Goal: Task Accomplishment & Management: Complete application form

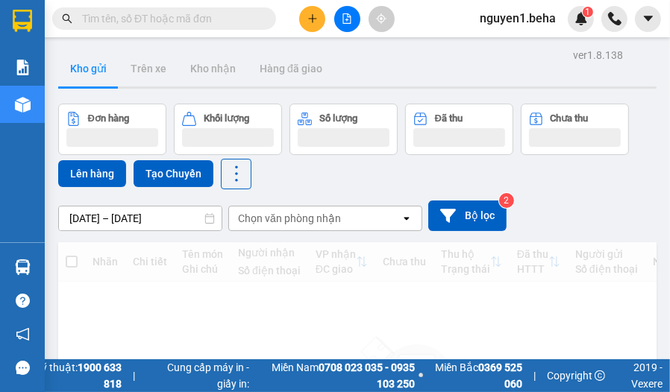
click at [179, 16] on input "text" at bounding box center [170, 18] width 176 height 16
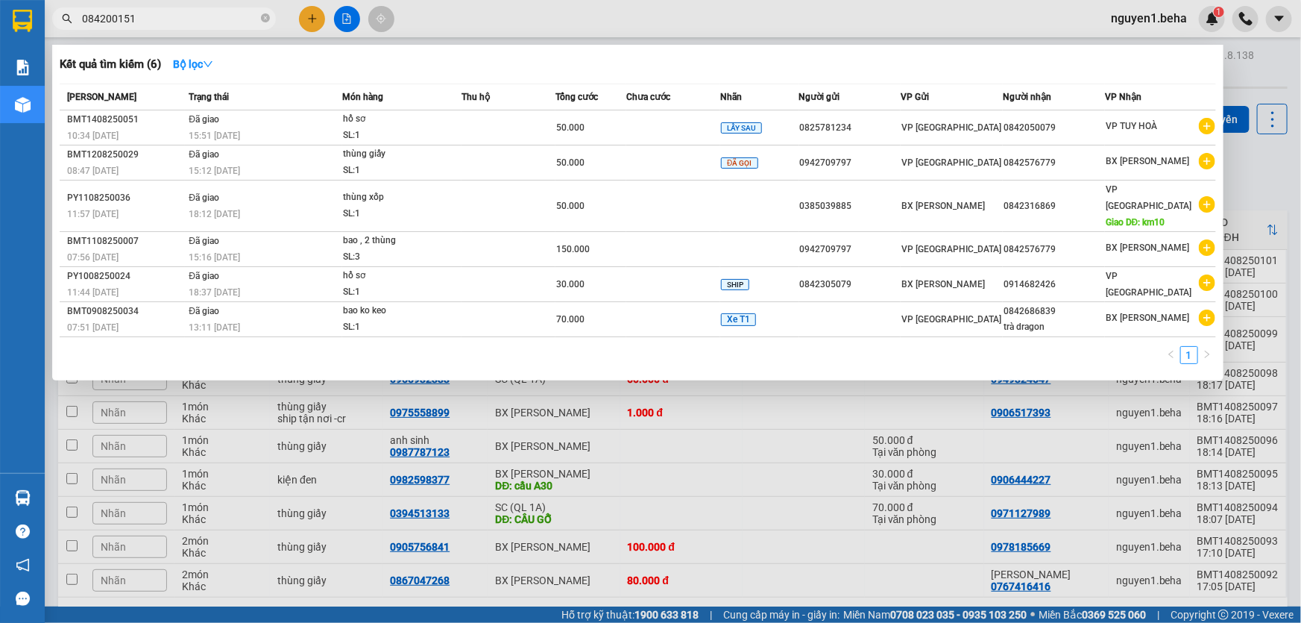
type input "0842001516"
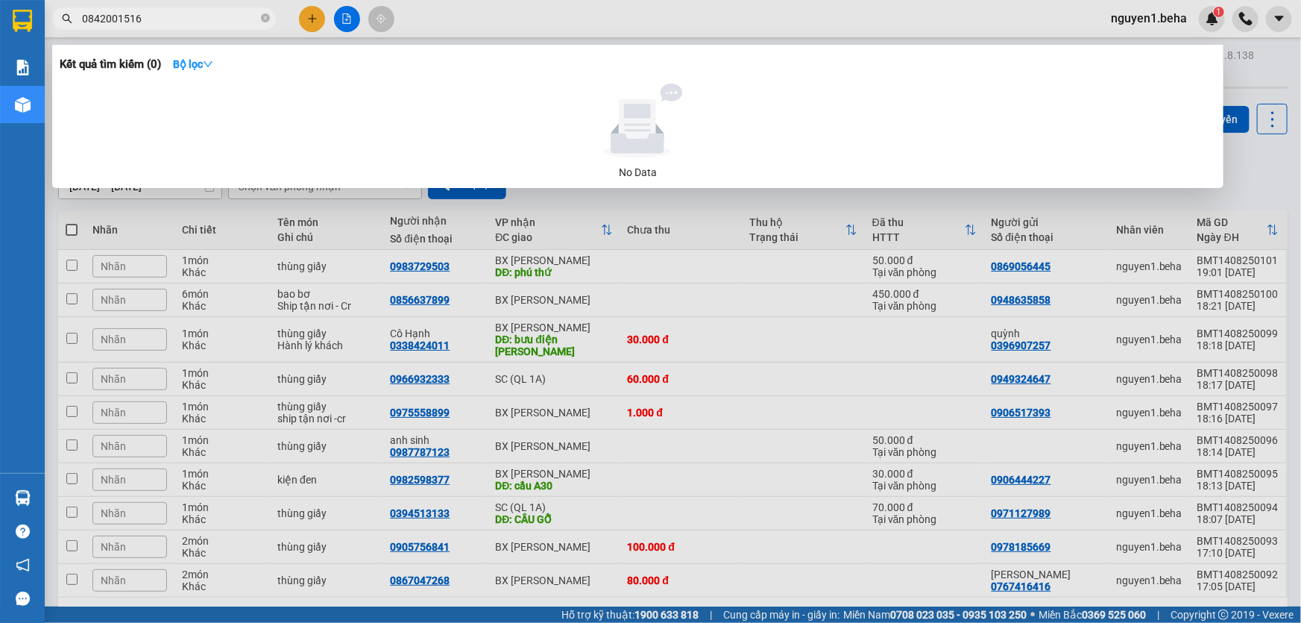
click at [153, 19] on input "0842001516" at bounding box center [170, 18] width 176 height 16
type input "094746868"
click at [233, 233] on div at bounding box center [650, 311] width 1301 height 623
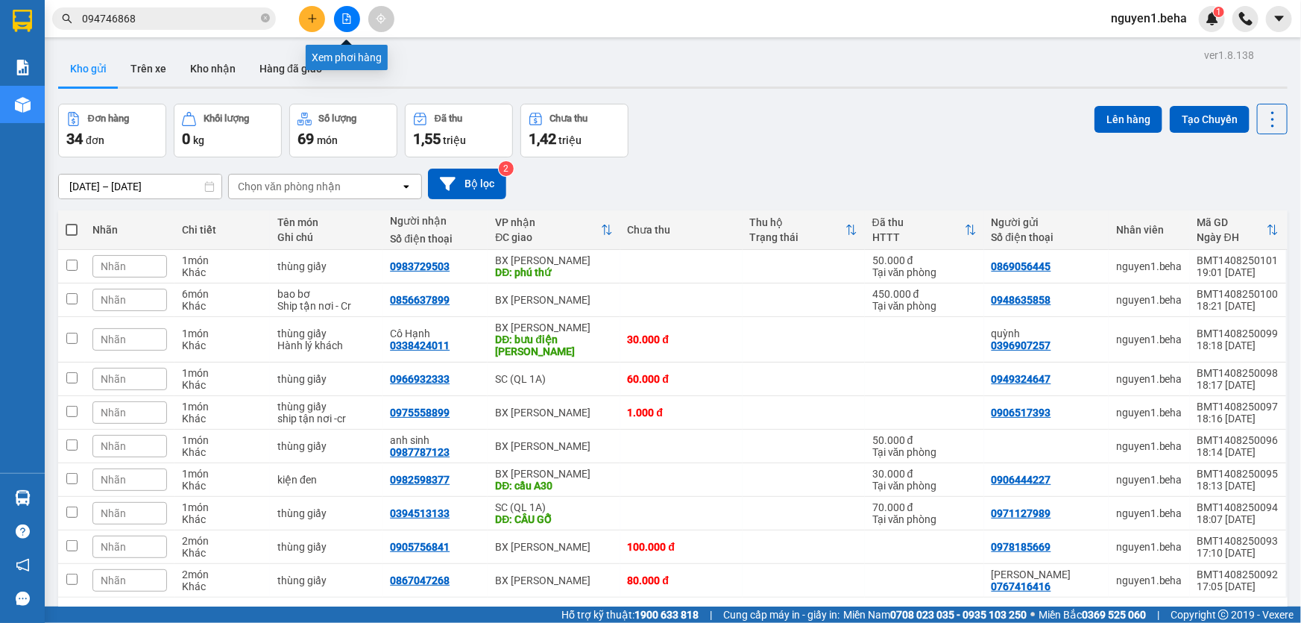
click at [341, 13] on icon "file-add" at bounding box center [346, 18] width 10 height 10
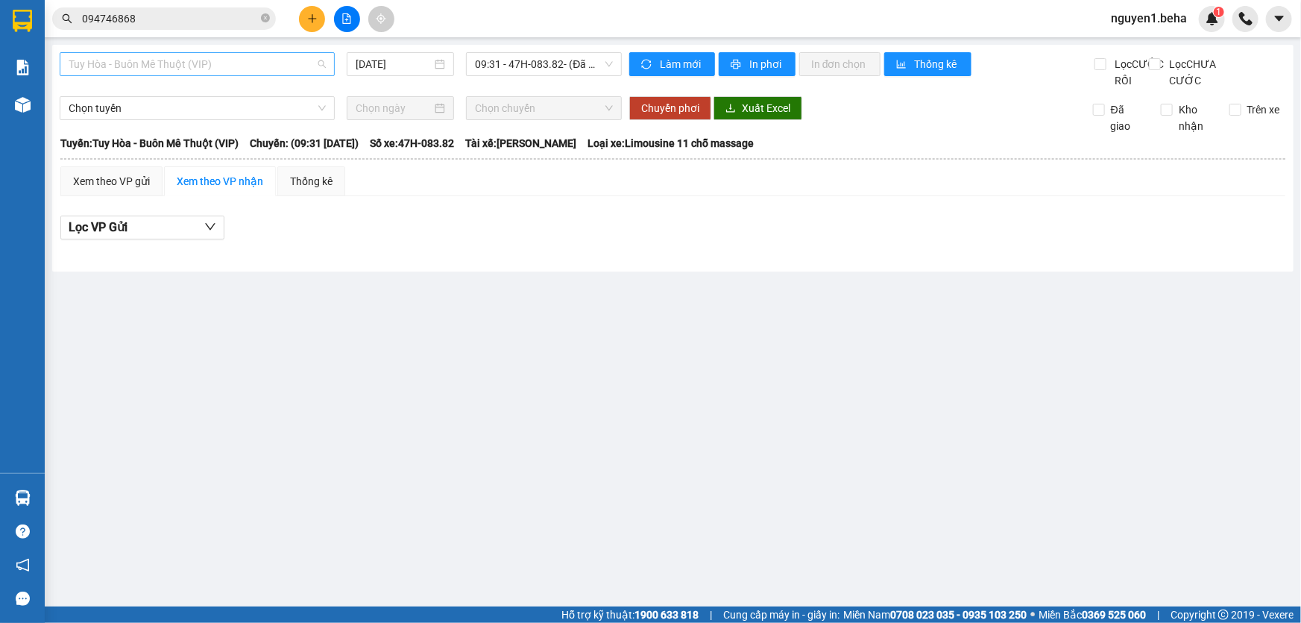
click at [230, 60] on span "Tuy Hòa - Buôn Mê Thuột (VIP)" at bounding box center [197, 64] width 257 height 22
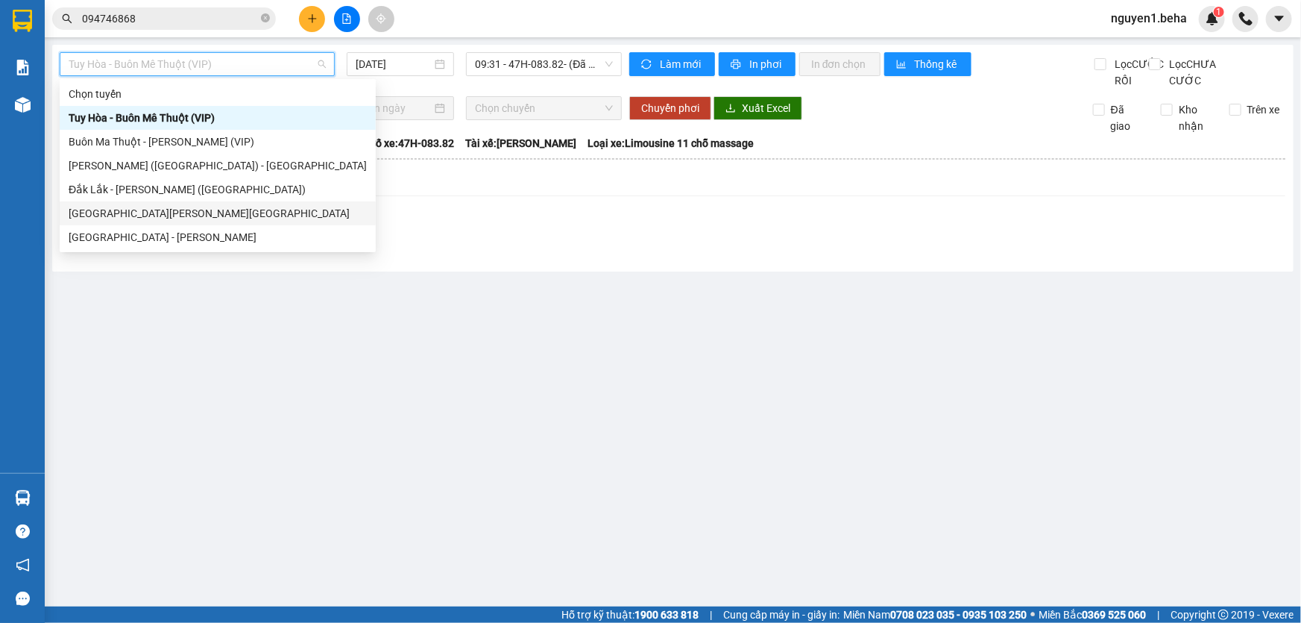
click at [163, 218] on div "[GEOGRAPHIC_DATA][PERSON_NAME][GEOGRAPHIC_DATA]" at bounding box center [218, 213] width 298 height 16
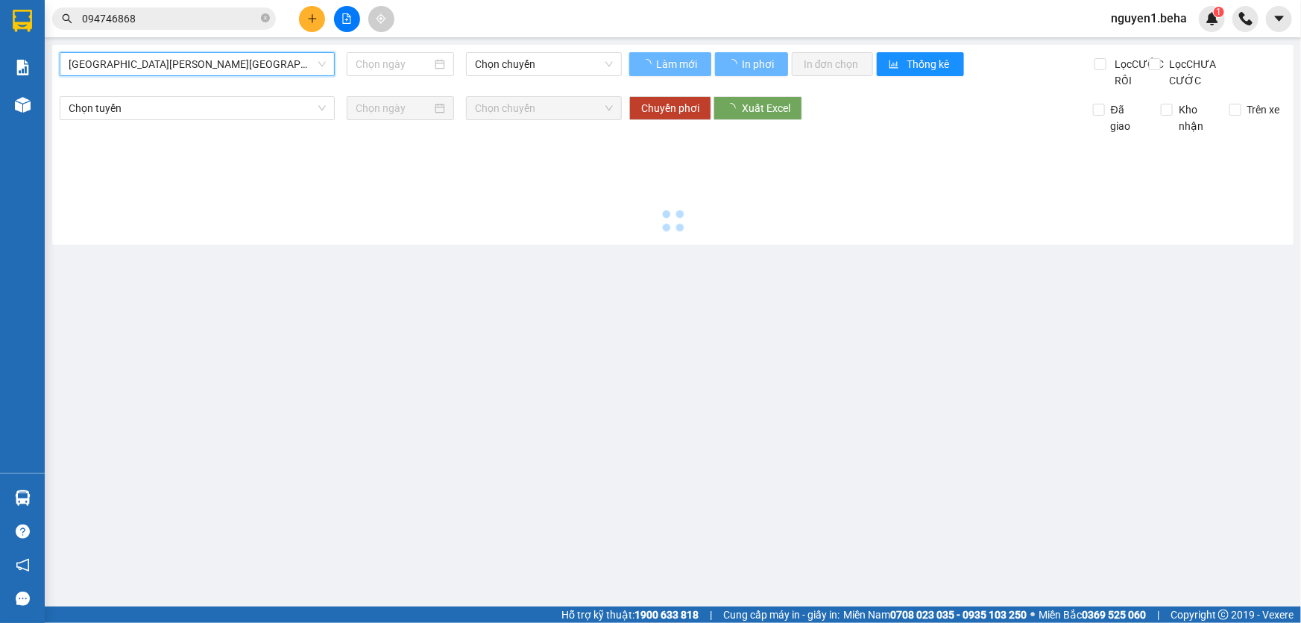
type input "[DATE]"
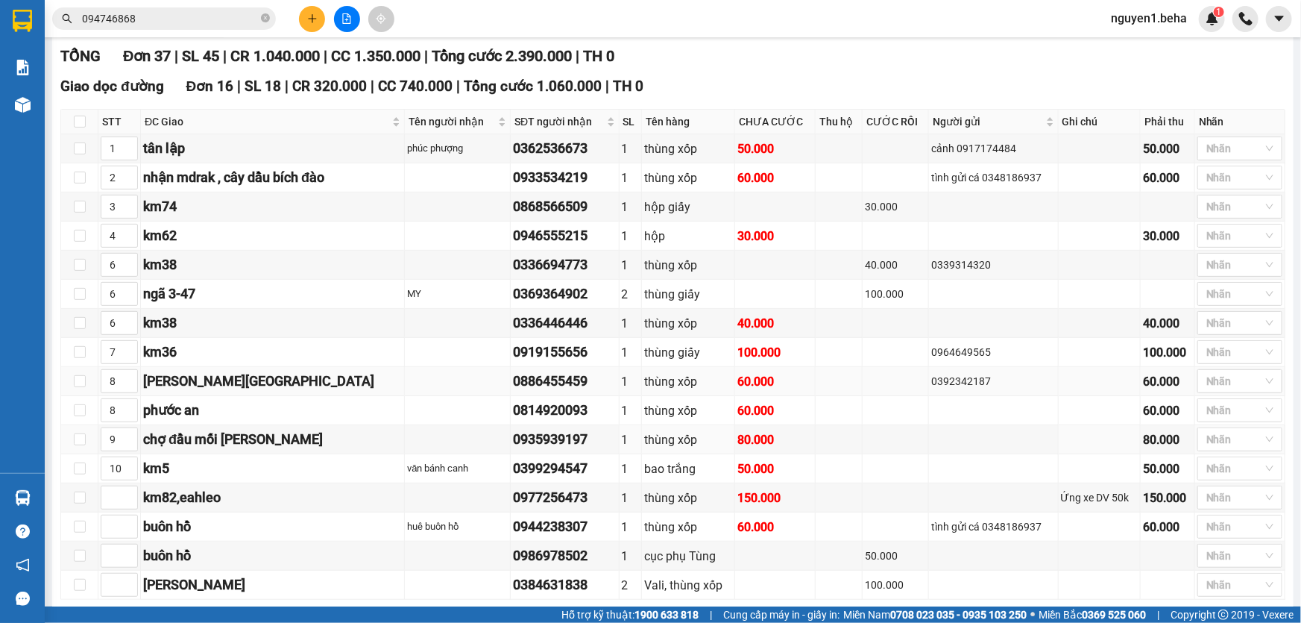
scroll to position [406, 0]
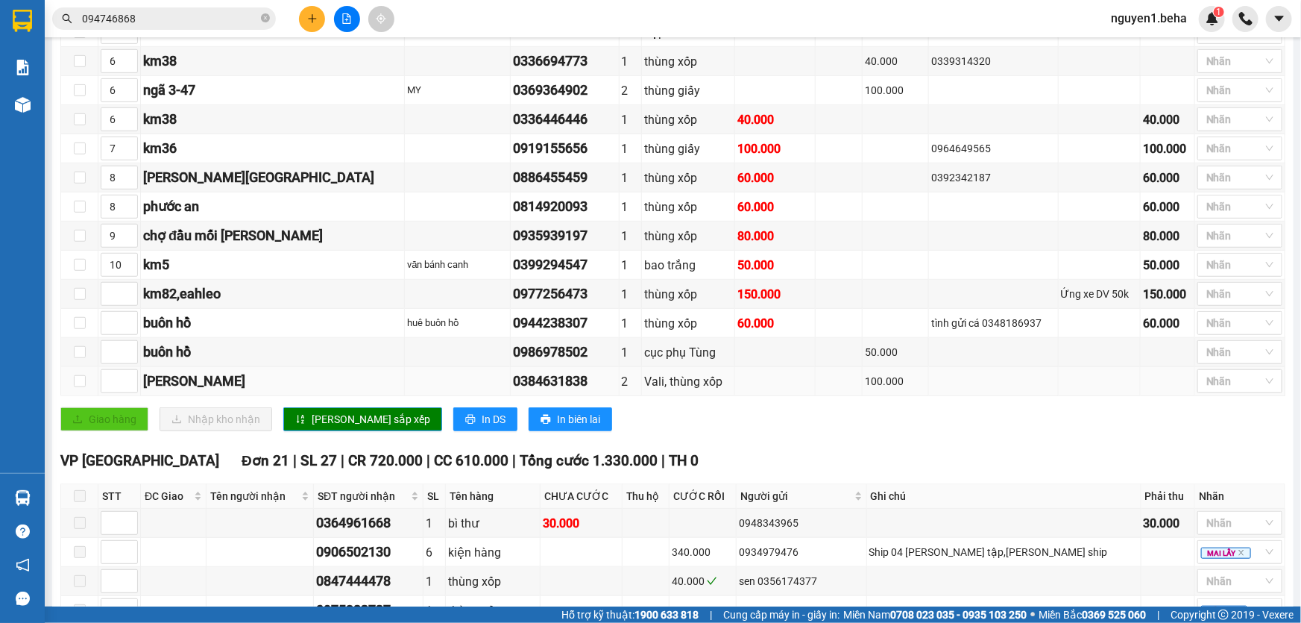
click at [552, 391] on div "0384631838" at bounding box center [564, 381] width 103 height 21
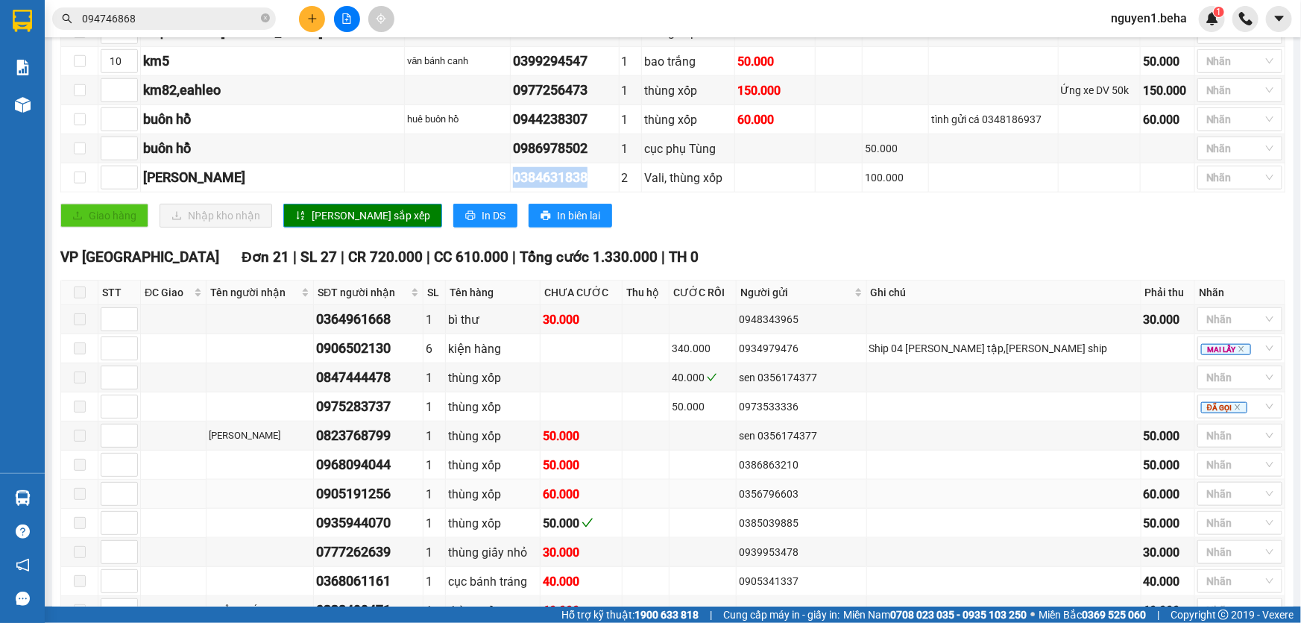
scroll to position [542, 0]
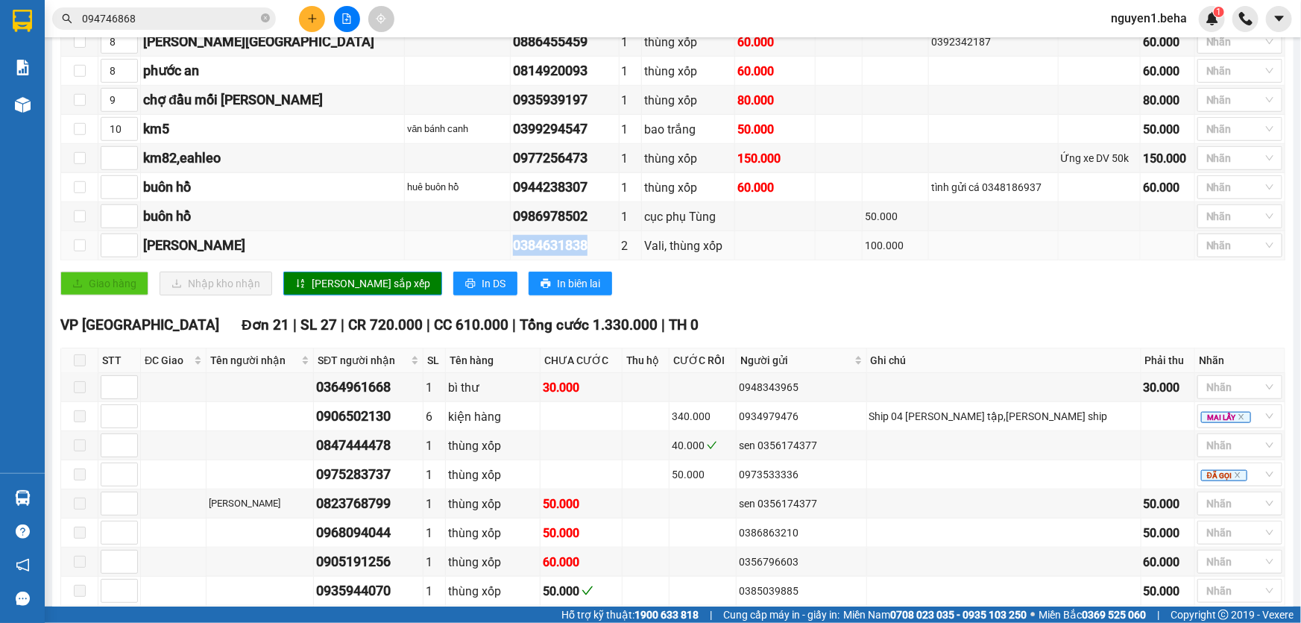
copy div "0384631838"
click at [153, 6] on div "Kết quả [PERSON_NAME] ( 0 ) Bộ lọc No Data 094746868" at bounding box center [145, 19] width 291 height 26
click at [153, 9] on div "Kết quả [PERSON_NAME] ( 0 ) Bộ lọc No Data 094746868" at bounding box center [145, 19] width 291 height 26
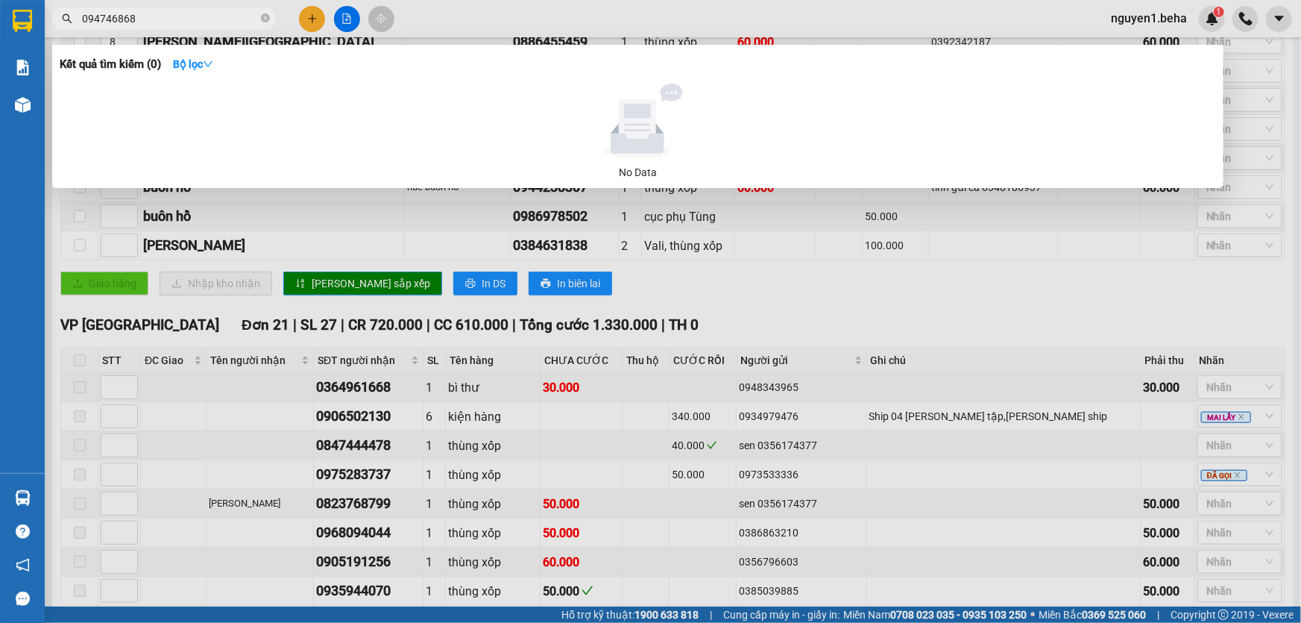
click at [151, 12] on input "094746868" at bounding box center [170, 18] width 176 height 16
paste input "38463183"
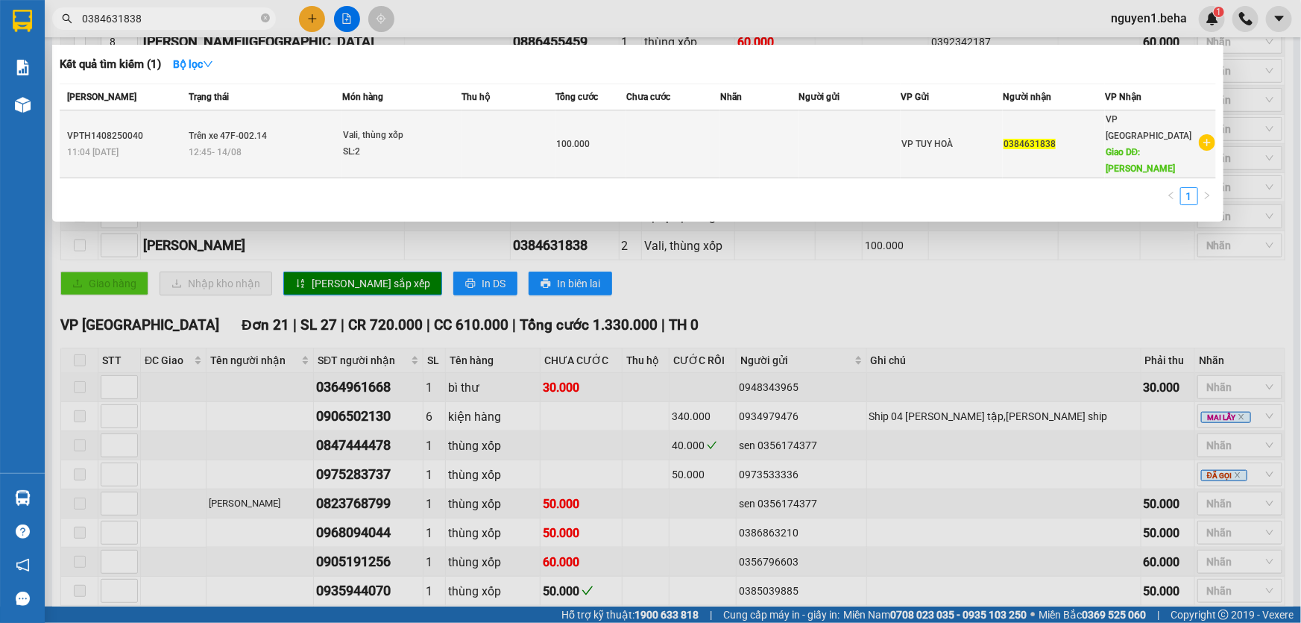
type input "0384631838"
click at [229, 147] on span "12:45 [DATE]" at bounding box center [215, 152] width 53 height 10
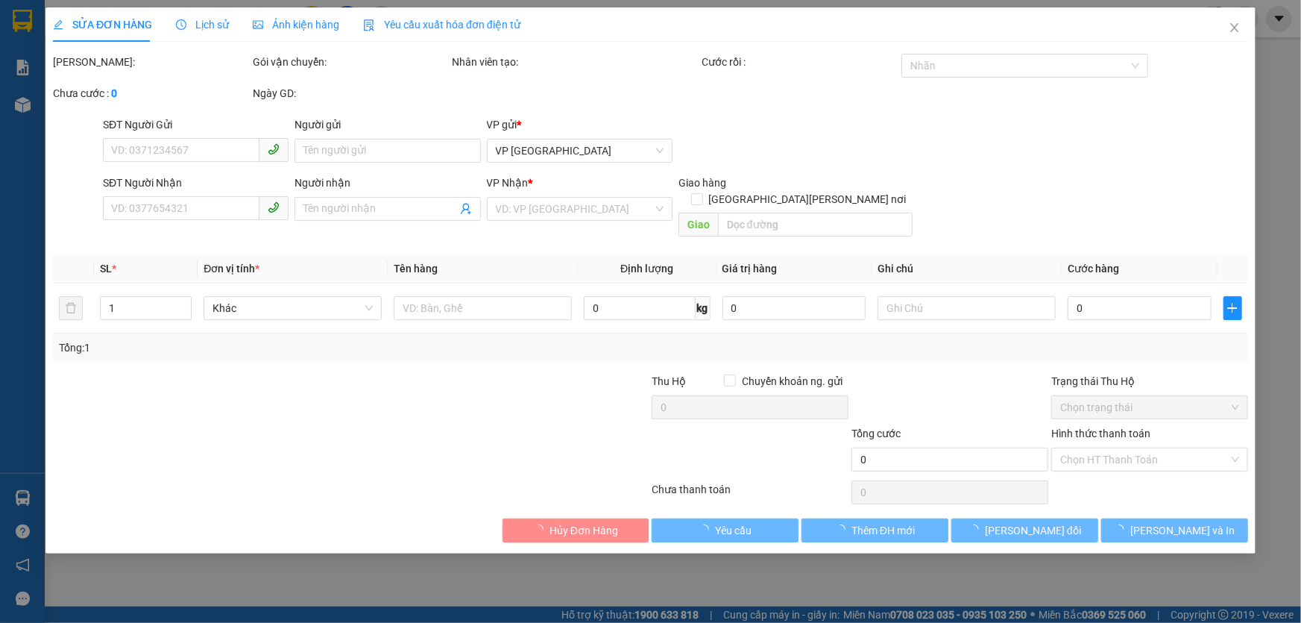
type input "0384631838"
type input "[PERSON_NAME]"
type input "100.000"
type input "0"
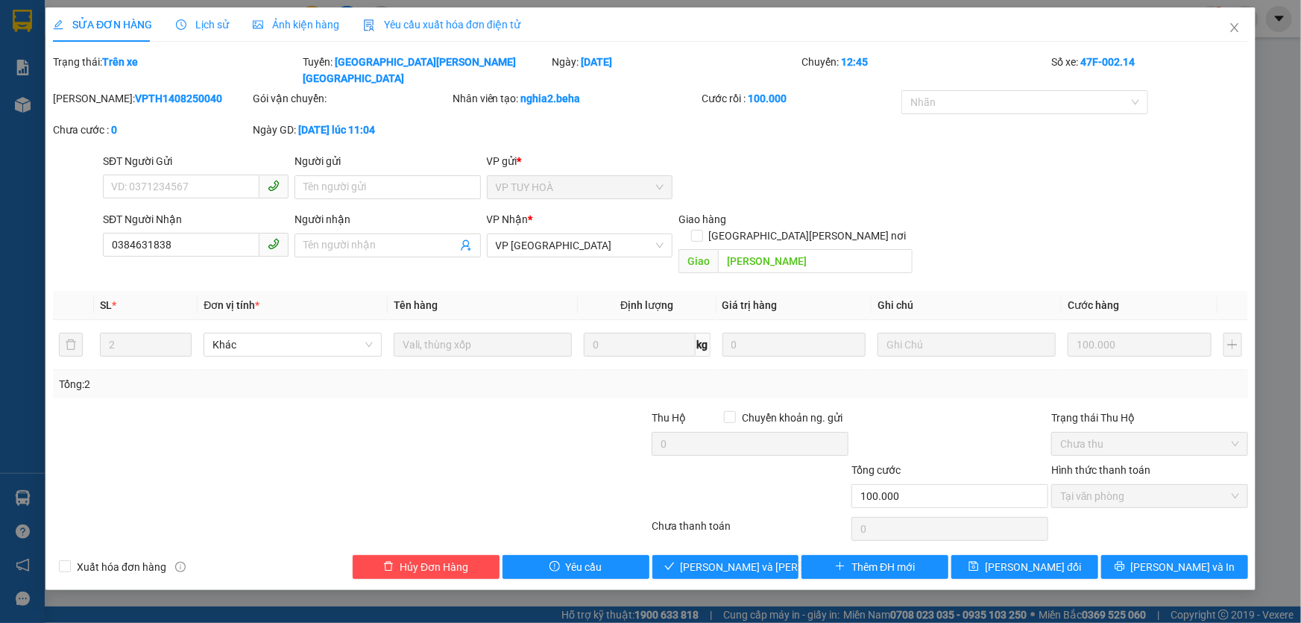
click at [272, 29] on span "Ảnh kiện hàng" at bounding box center [296, 25] width 86 height 12
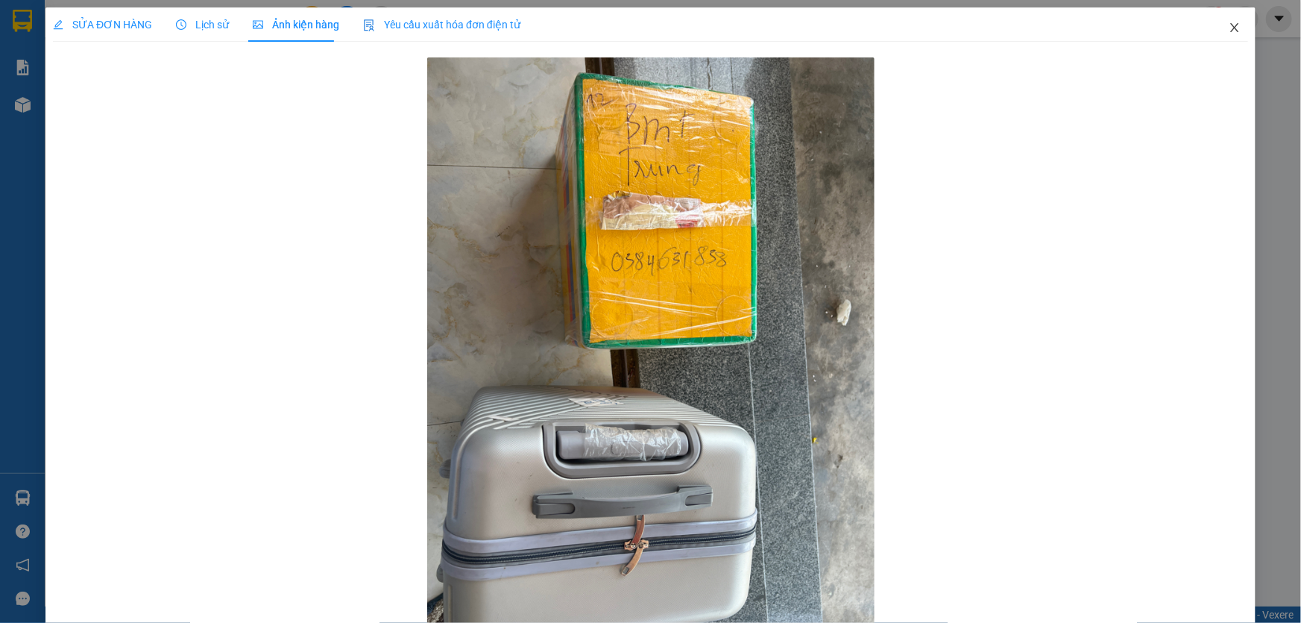
click at [669, 28] on icon "close" at bounding box center [1235, 28] width 12 height 12
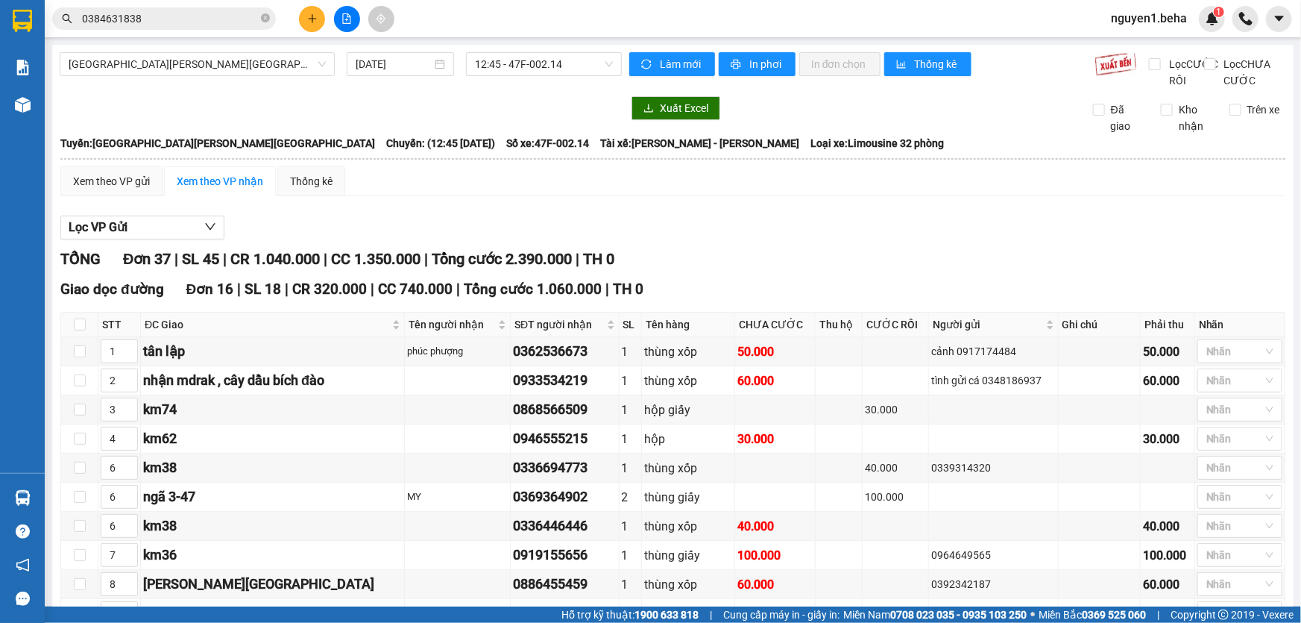
click at [173, 16] on input "0384631838" at bounding box center [170, 18] width 176 height 16
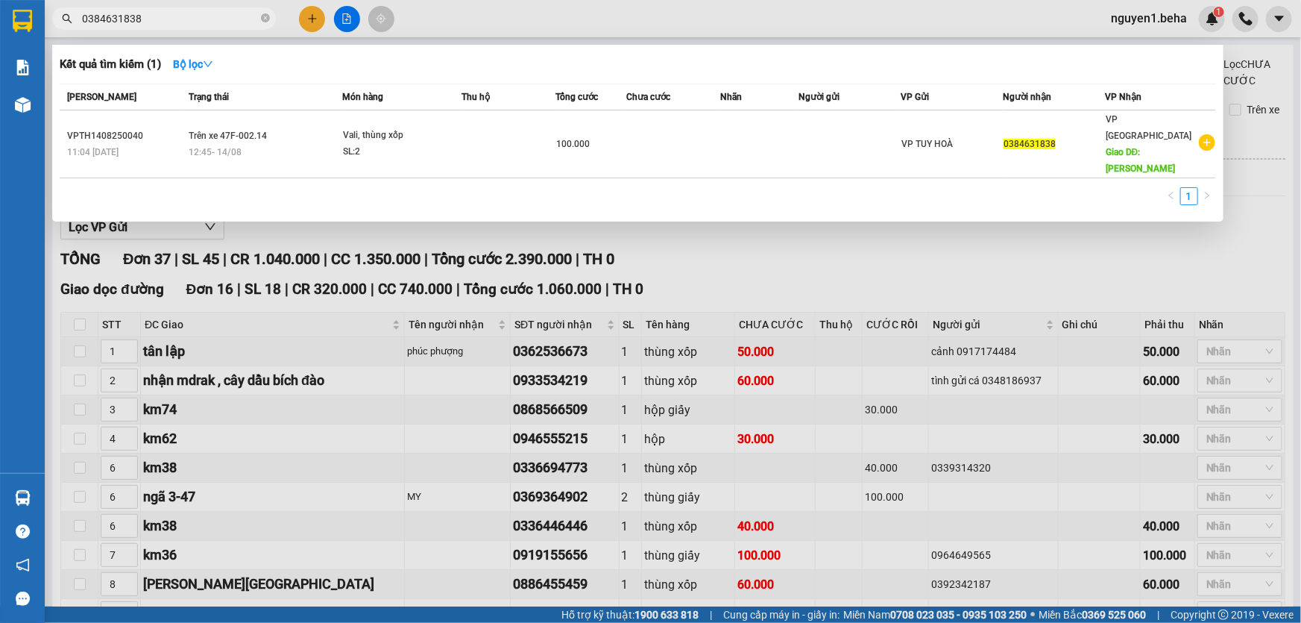
click at [210, 14] on input "0384631838" at bounding box center [170, 18] width 176 height 16
paste input "973368282"
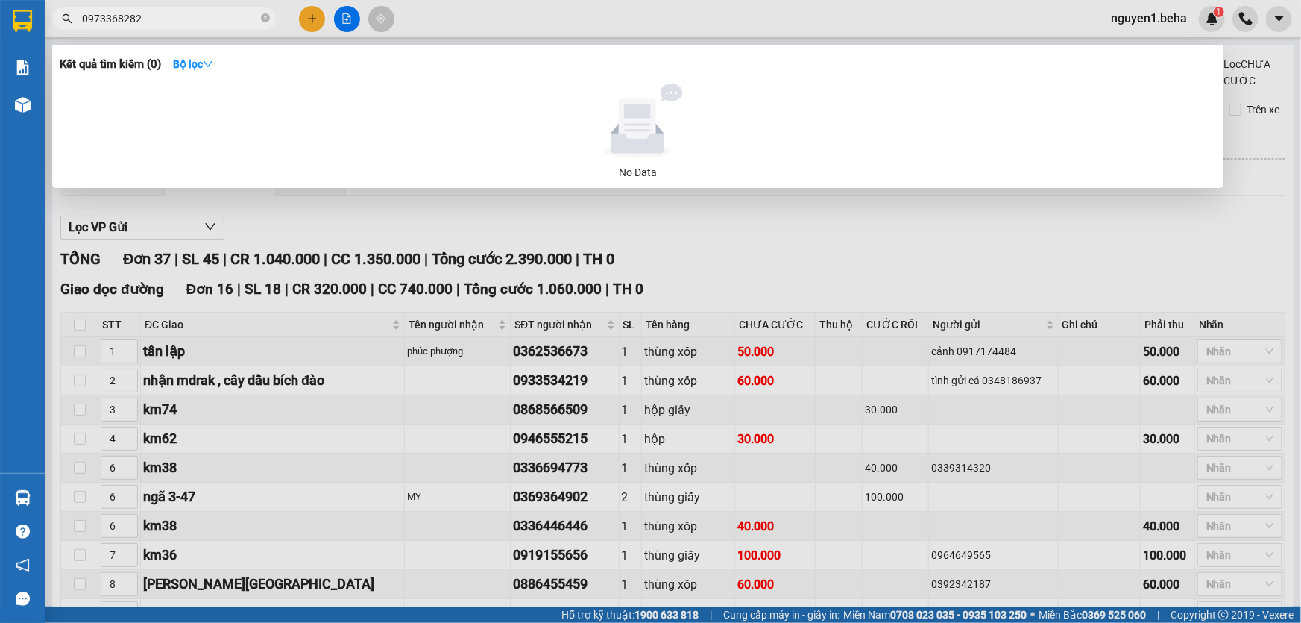
click at [168, 24] on input "0973368282" at bounding box center [170, 18] width 176 height 16
click at [168, 19] on input "0973368282" at bounding box center [170, 18] width 176 height 16
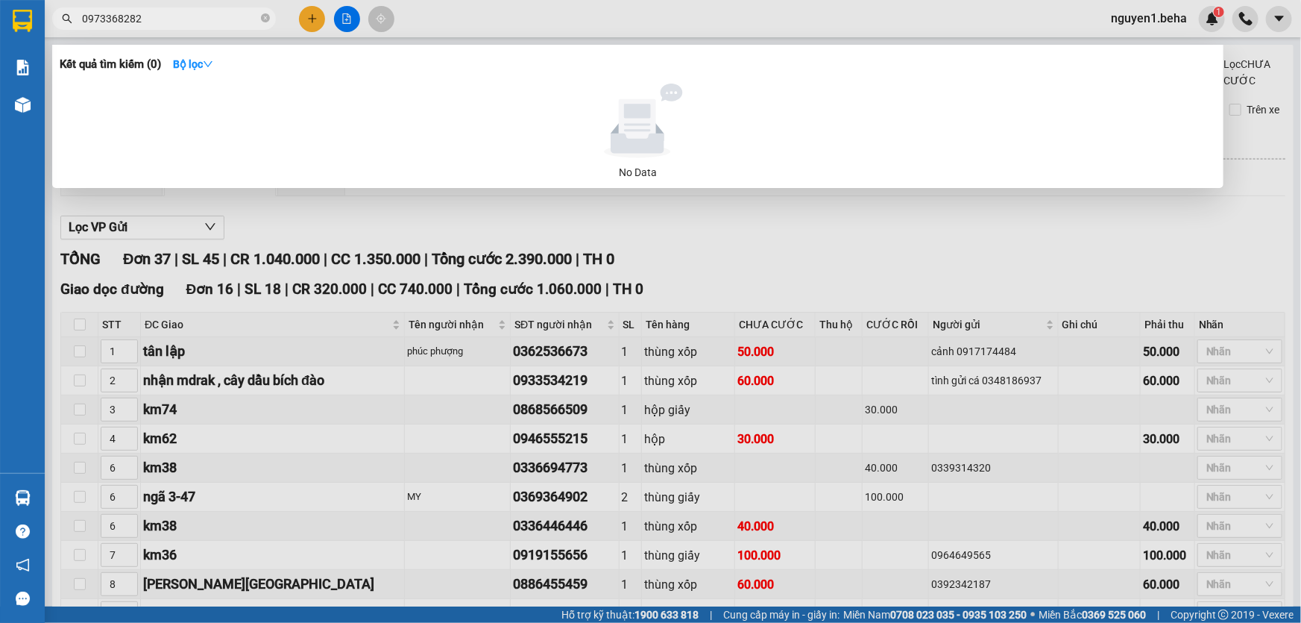
click at [168, 19] on input "0973368282" at bounding box center [170, 18] width 176 height 16
paste input "0973368282"
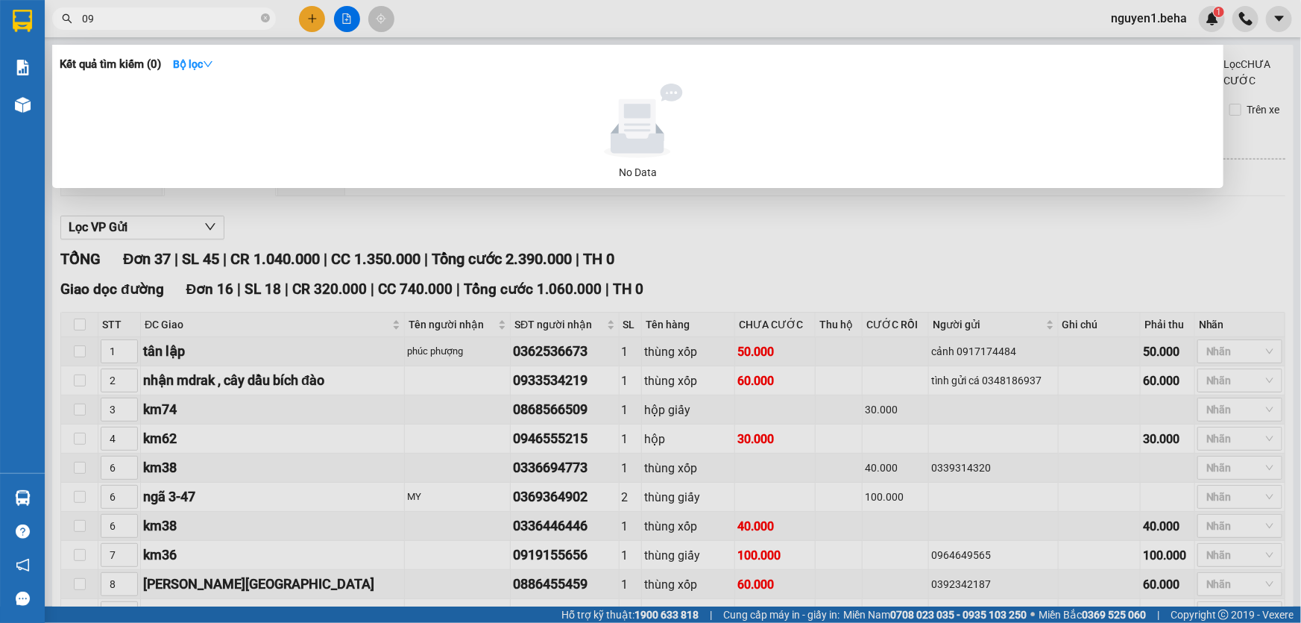
type input "0"
click at [145, 22] on input "8751" at bounding box center [170, 18] width 176 height 16
type input "8781"
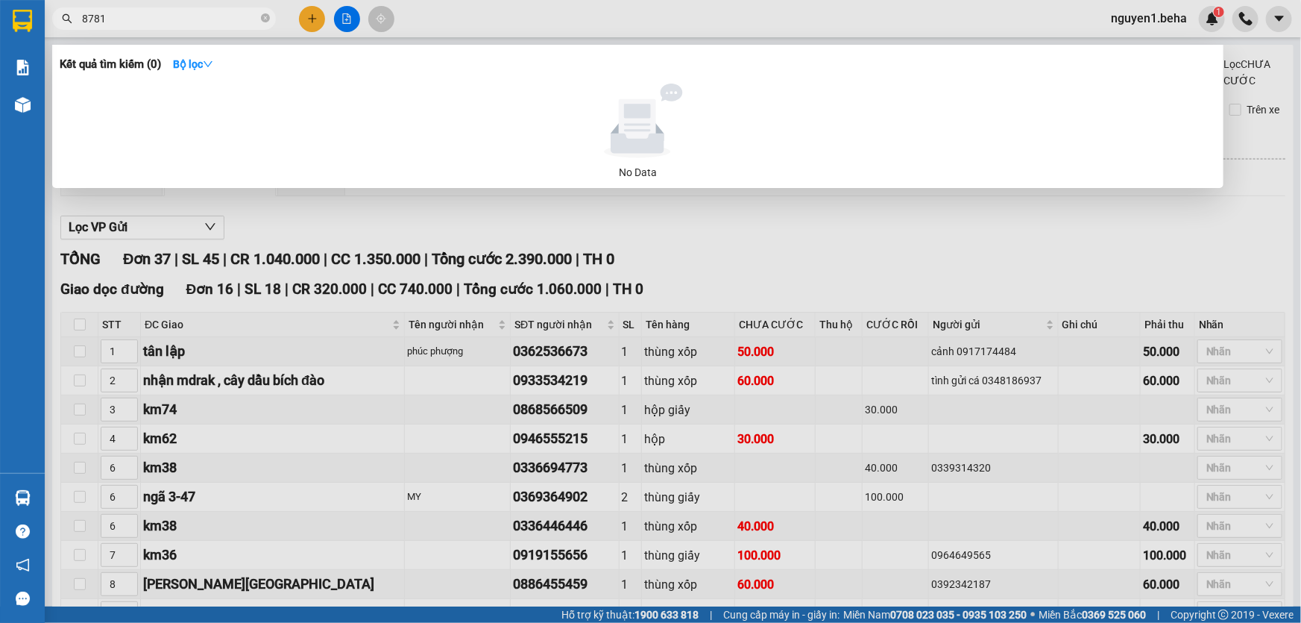
click at [147, 15] on input "8781" at bounding box center [170, 18] width 176 height 16
click at [123, 25] on input "8781" at bounding box center [170, 18] width 176 height 16
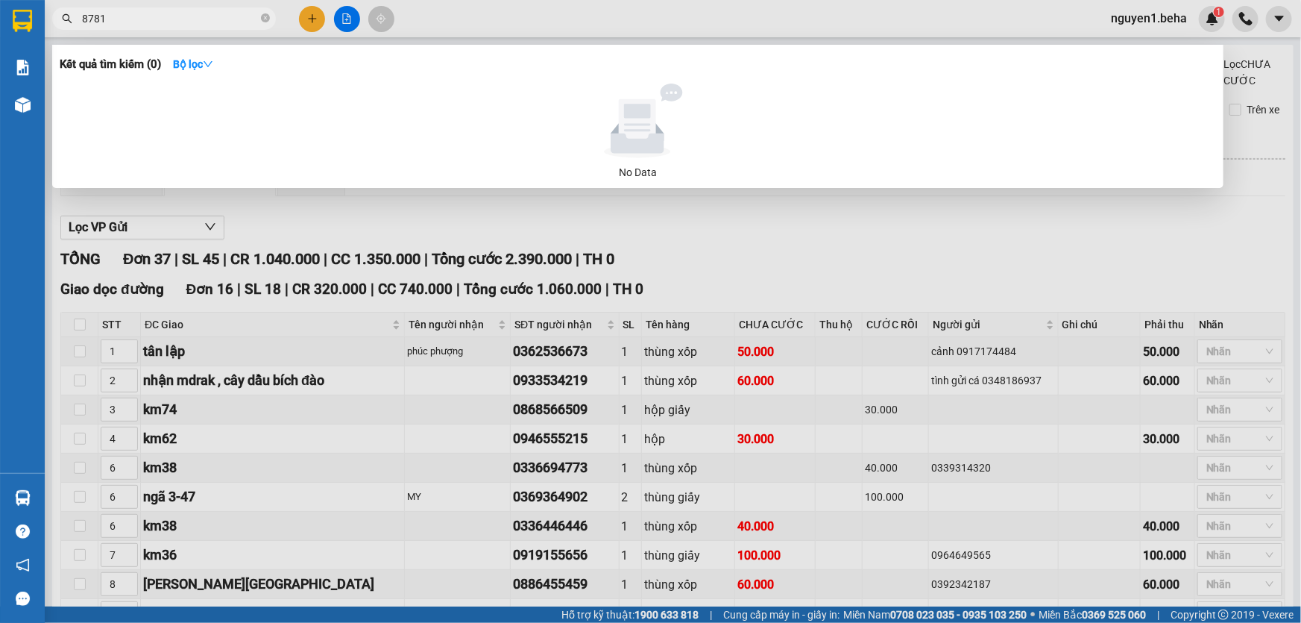
click at [123, 25] on input "8781" at bounding box center [170, 18] width 176 height 16
click at [160, 22] on input "8781" at bounding box center [170, 18] width 176 height 16
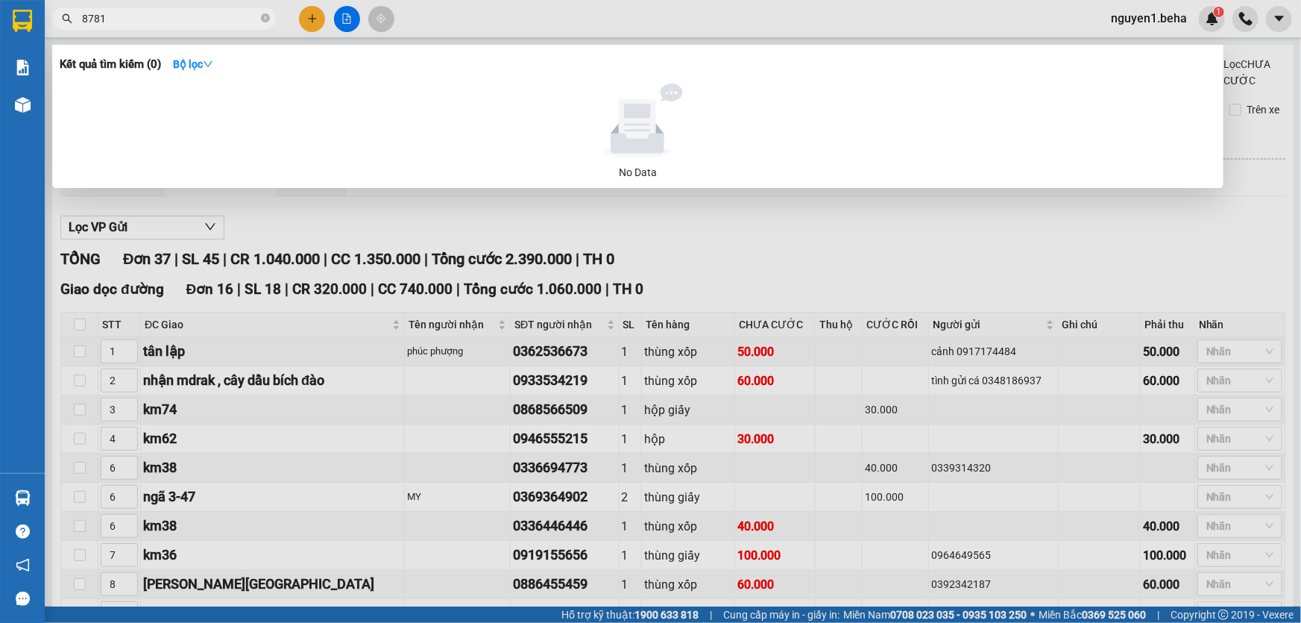
click at [160, 22] on input "8781" at bounding box center [170, 18] width 176 height 16
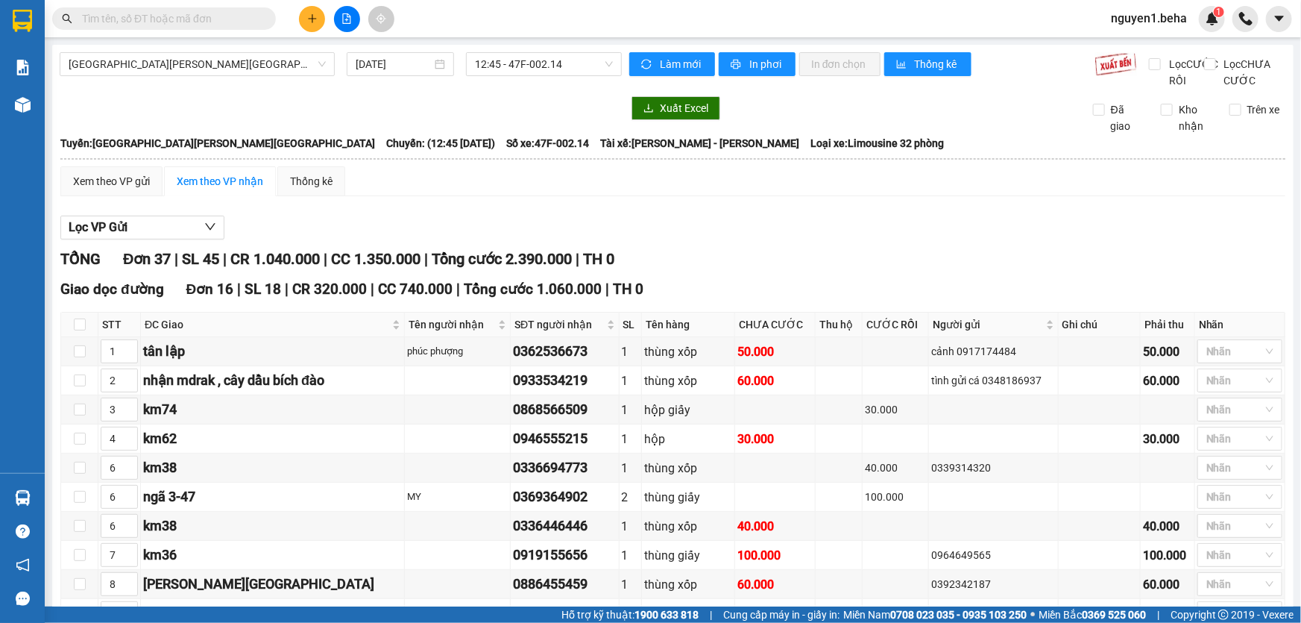
click at [142, 28] on span at bounding box center [164, 18] width 224 height 22
click at [157, 10] on input "text" at bounding box center [170, 18] width 176 height 16
click at [186, 16] on input "text" at bounding box center [170, 18] width 176 height 16
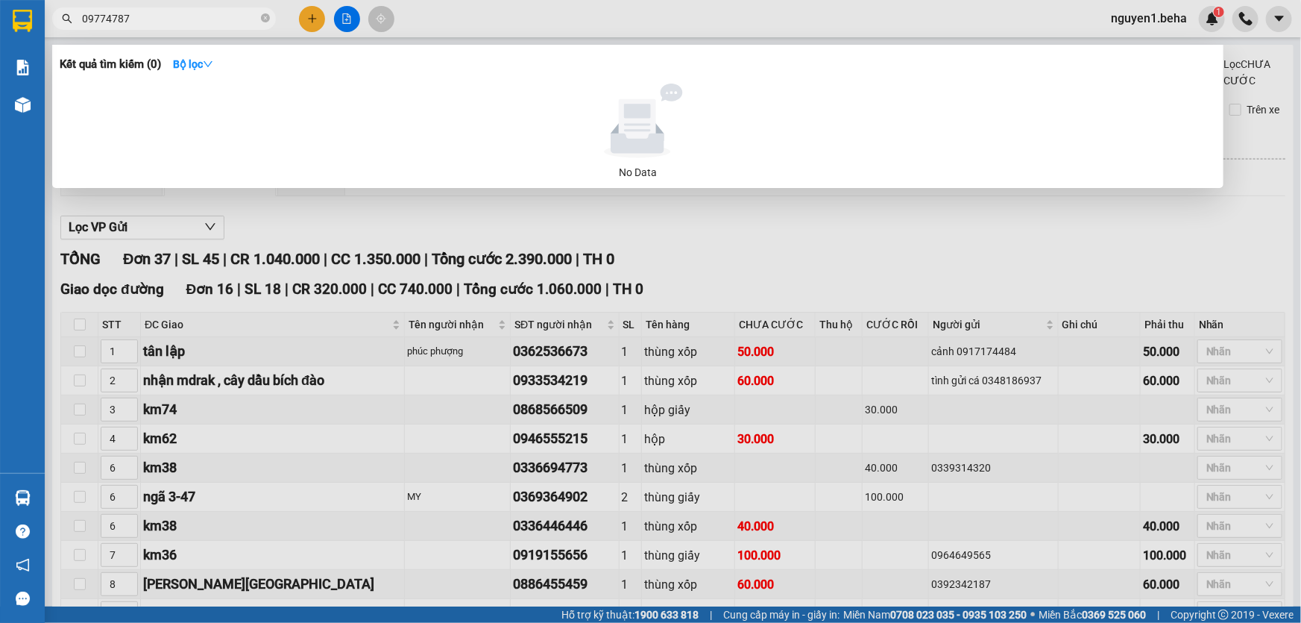
type input "09774787"
click at [162, 20] on input "09774787" at bounding box center [170, 18] width 176 height 16
